Goal: Task Accomplishment & Management: Complete application form

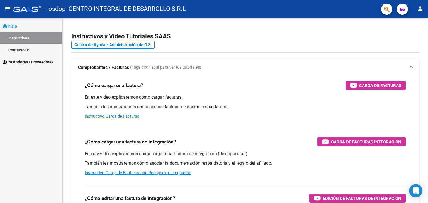
click at [47, 63] on span "Prestadores / Proveedores" at bounding box center [28, 62] width 51 height 6
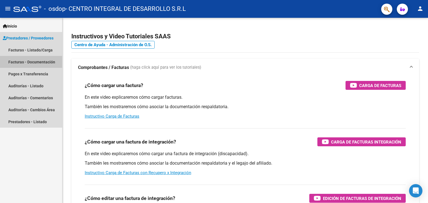
click at [47, 63] on link "Facturas - Documentación" at bounding box center [31, 62] width 62 height 12
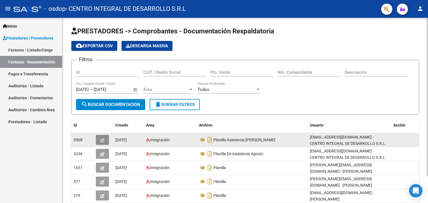
click at [103, 139] on icon "button" at bounding box center [102, 140] width 4 height 4
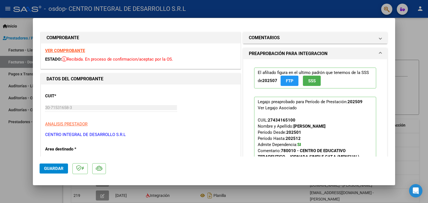
click at [77, 50] on strong "VER COMPROBANTE" at bounding box center [65, 50] width 40 height 5
click at [19, 131] on div at bounding box center [214, 101] width 428 height 203
type input "$ 0,00"
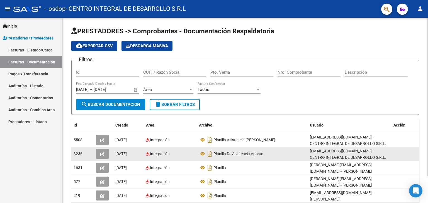
click at [128, 156] on div "[DATE]" at bounding box center [128, 154] width 26 height 6
click at [103, 153] on icon "button" at bounding box center [102, 154] width 4 height 4
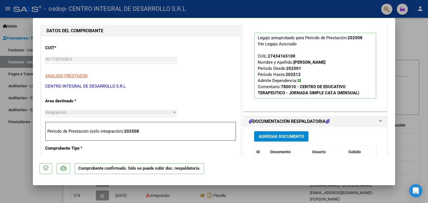
scroll to position [134, 0]
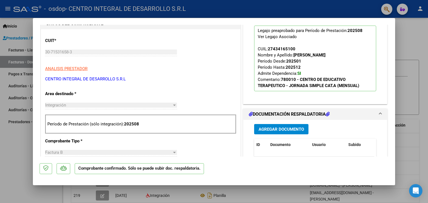
click at [20, 157] on div at bounding box center [214, 101] width 428 height 203
type input "$ 0,00"
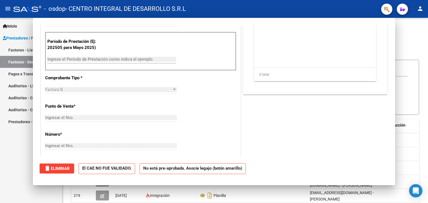
scroll to position [0, 0]
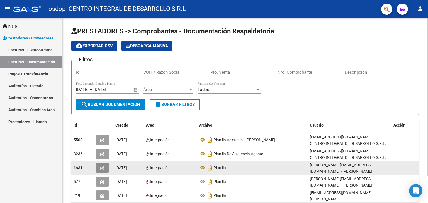
click at [105, 169] on button "button" at bounding box center [102, 168] width 13 height 10
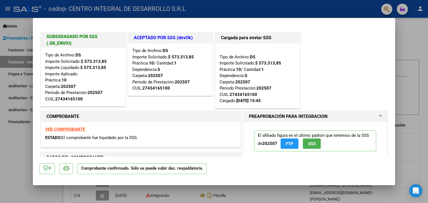
click at [10, 146] on div at bounding box center [214, 101] width 428 height 203
type input "$ 0,00"
